Goal: Task Accomplishment & Management: Complete application form

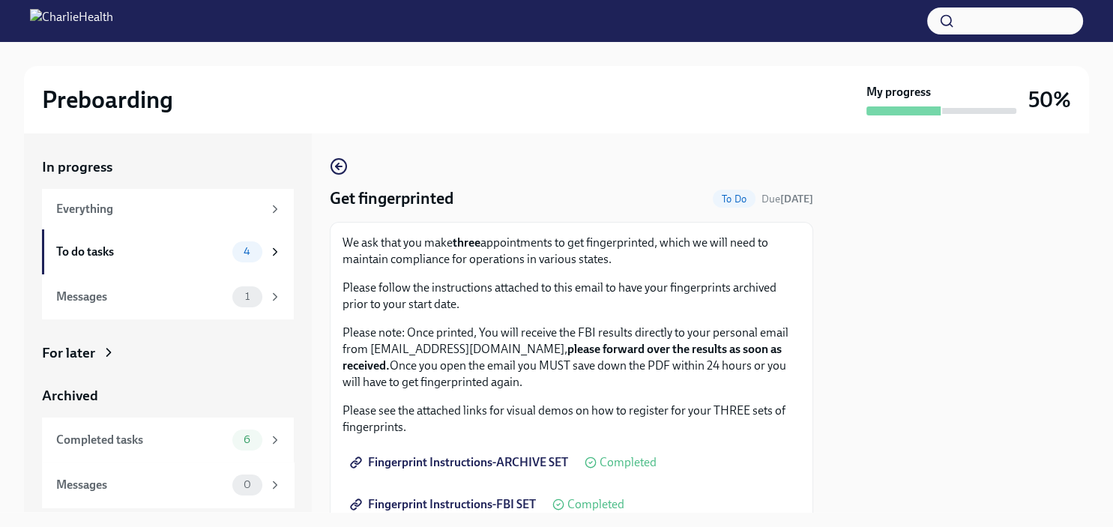
scroll to position [384, 0]
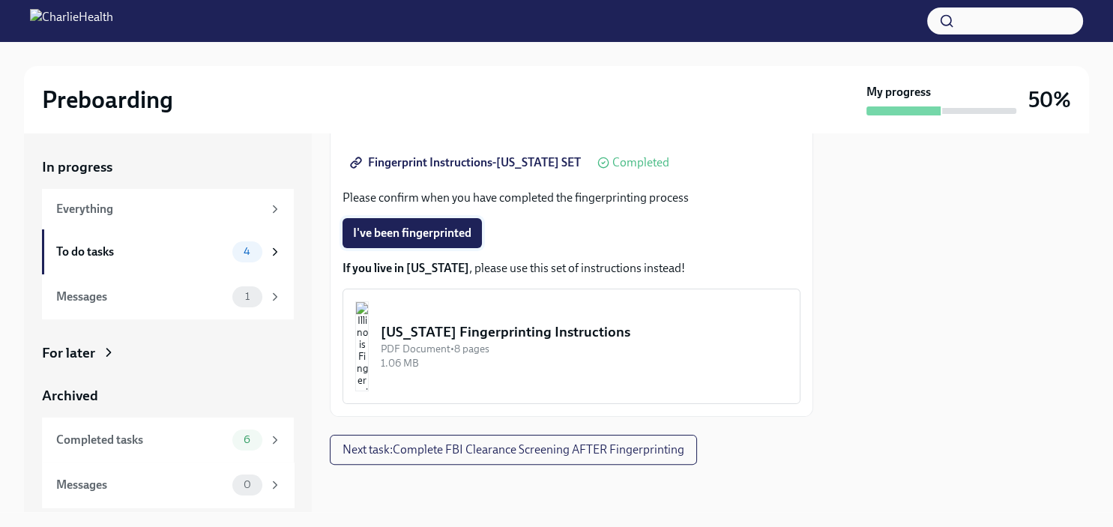
click at [427, 231] on span "I've been fingerprinted" at bounding box center [412, 233] width 118 height 15
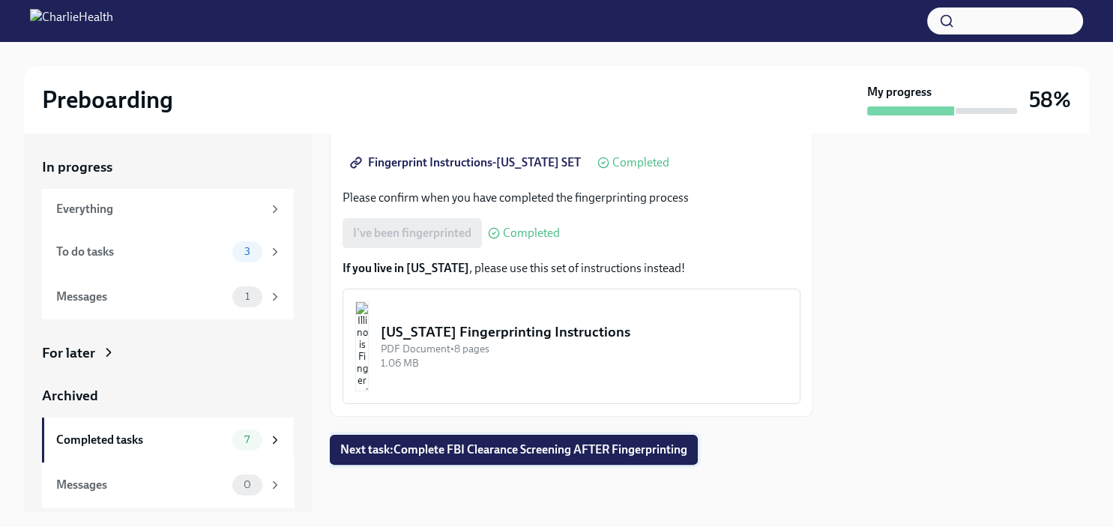
click at [673, 450] on span "Next task : Complete FBI Clearance Screening AFTER Fingerprinting" at bounding box center [513, 449] width 347 height 15
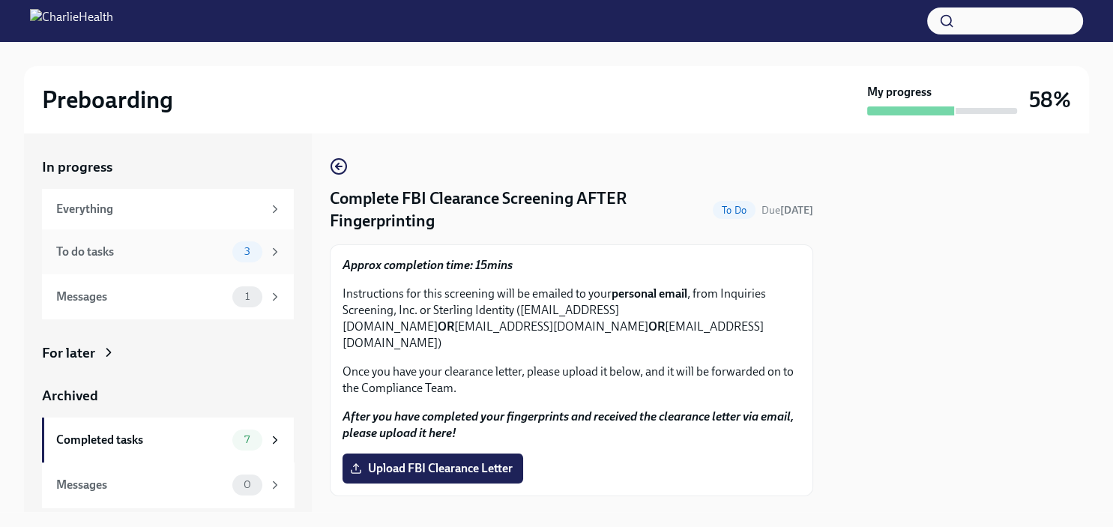
click at [106, 253] on div "To do tasks" at bounding box center [141, 252] width 170 height 16
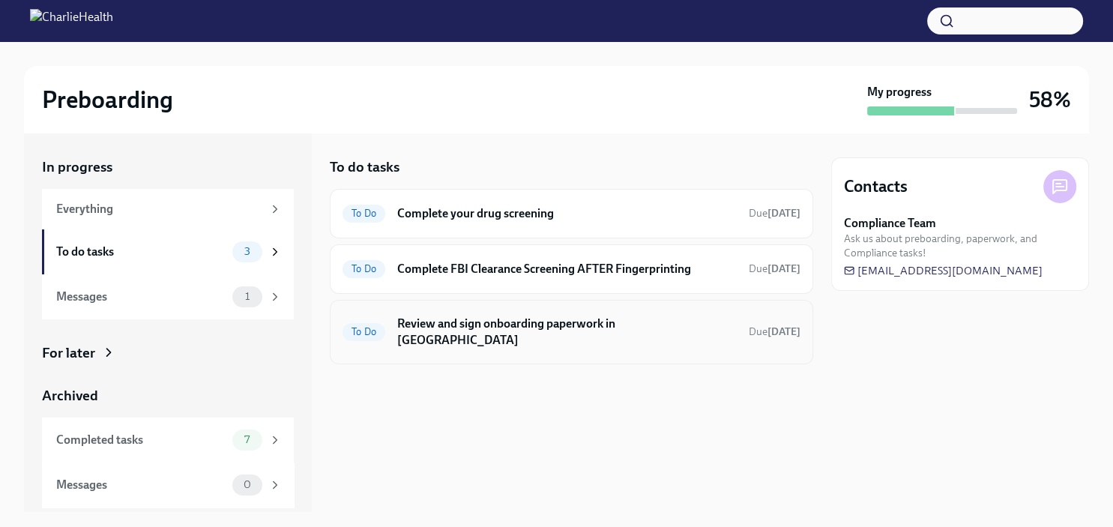
click at [671, 321] on h6 "Review and sign onboarding paperwork in [GEOGRAPHIC_DATA]" at bounding box center [567, 332] width 340 height 33
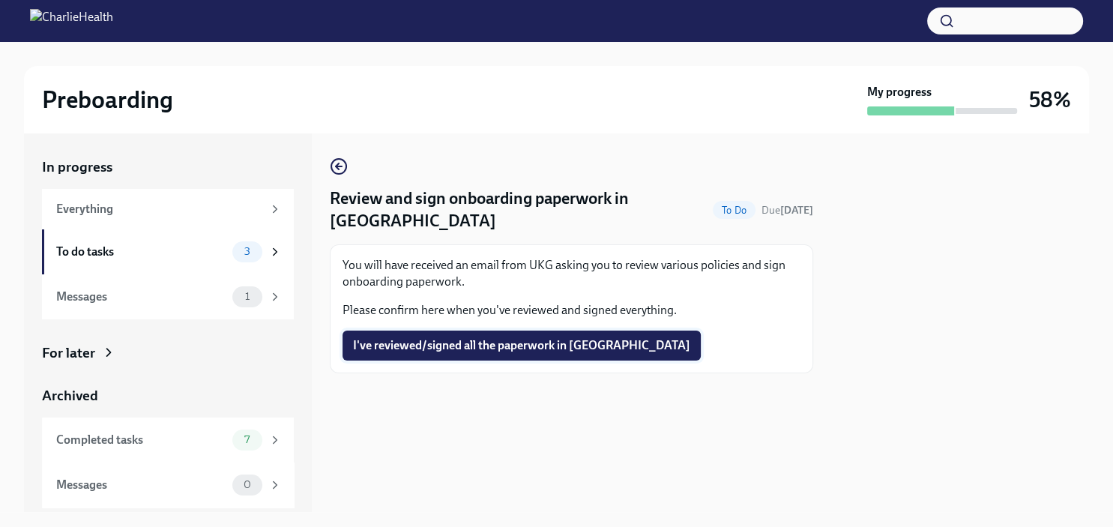
click at [518, 338] on span "I've reviewed/signed all the paperwork in [GEOGRAPHIC_DATA]" at bounding box center [521, 345] width 337 height 15
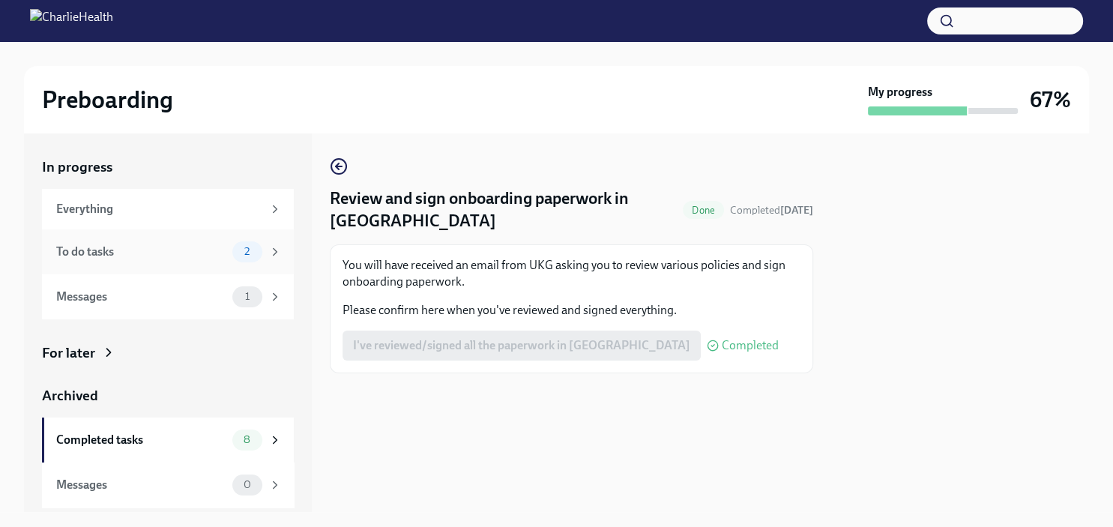
click at [191, 247] on div "To do tasks" at bounding box center [141, 252] width 170 height 16
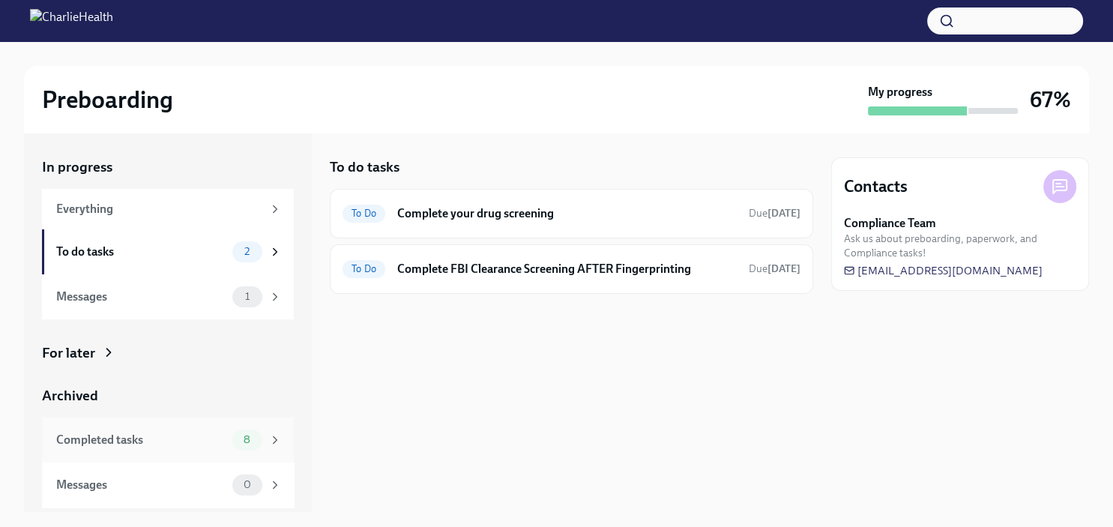
click at [151, 427] on div "Completed tasks 8" at bounding box center [168, 439] width 252 height 45
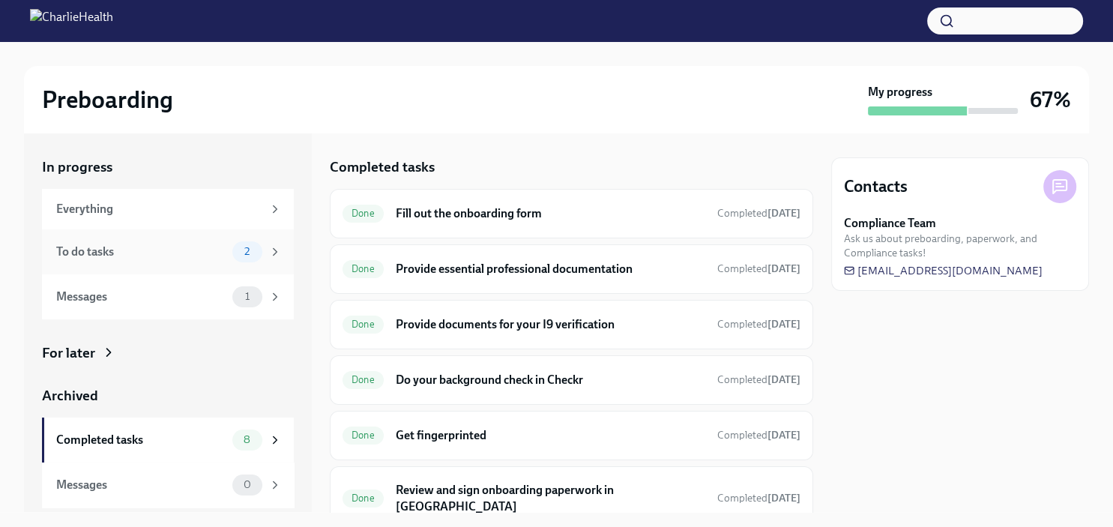
click at [121, 249] on div "To do tasks" at bounding box center [141, 252] width 170 height 16
